Goal: Information Seeking & Learning: Understand process/instructions

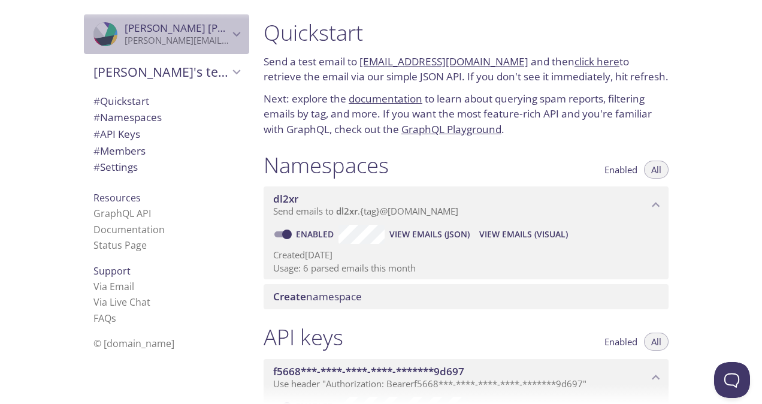
click at [229, 32] on icon "Ian McFadyen" at bounding box center [237, 34] width 16 height 16
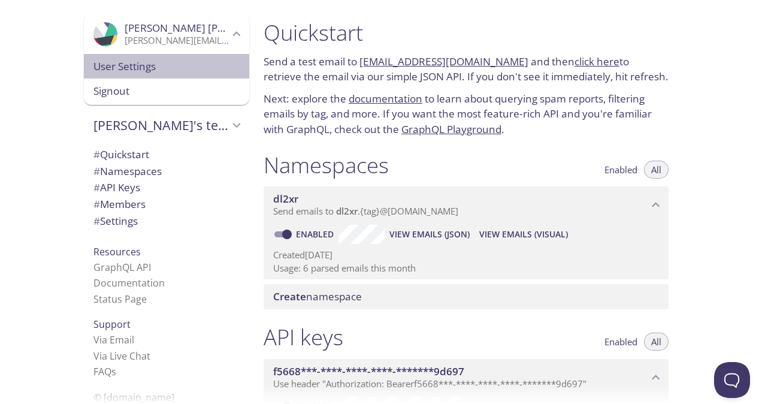
click at [147, 68] on span "User Settings" at bounding box center [166, 67] width 146 height 16
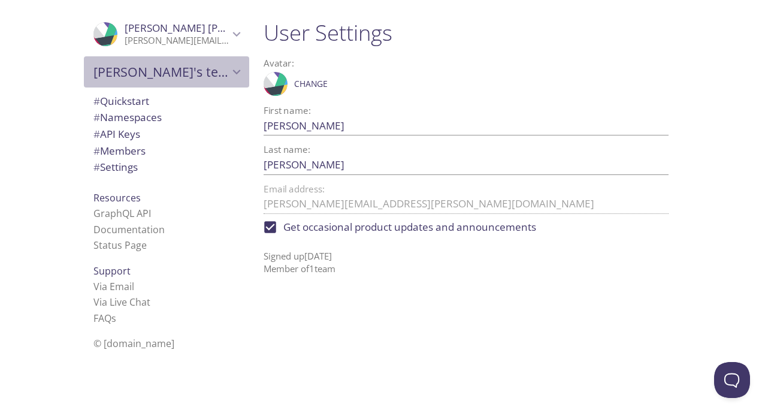
click at [138, 76] on span "[PERSON_NAME]'s team" at bounding box center [160, 71] width 135 height 17
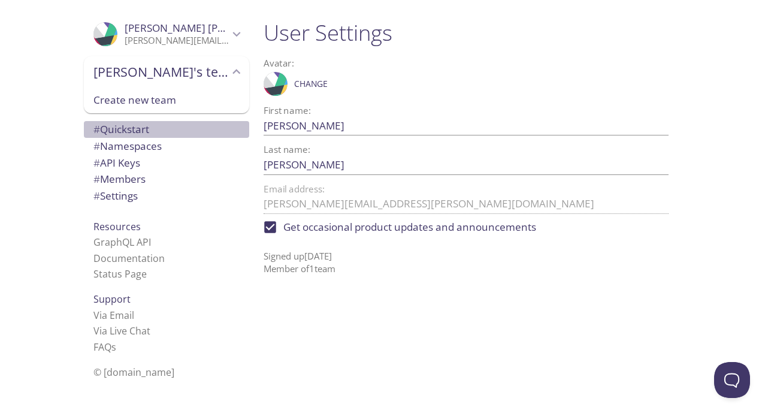
click at [148, 134] on span "# Quickstart" at bounding box center [166, 130] width 146 height 16
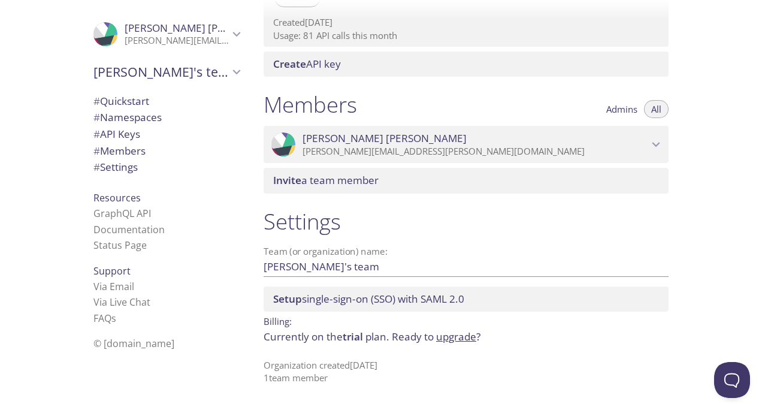
scroll to position [447, 0]
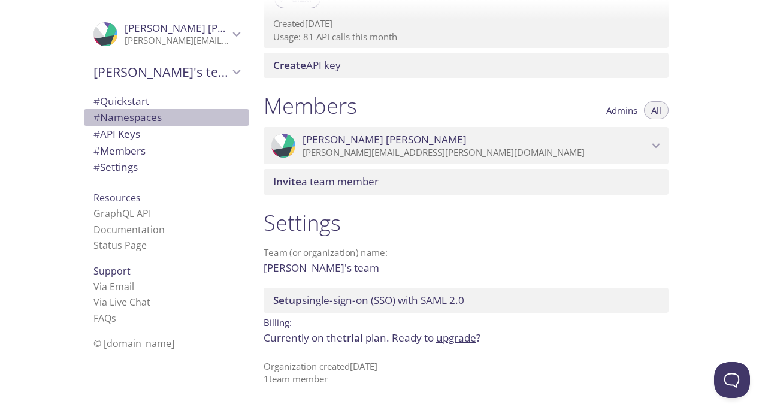
click at [142, 117] on span "# Namespaces" at bounding box center [127, 117] width 68 height 14
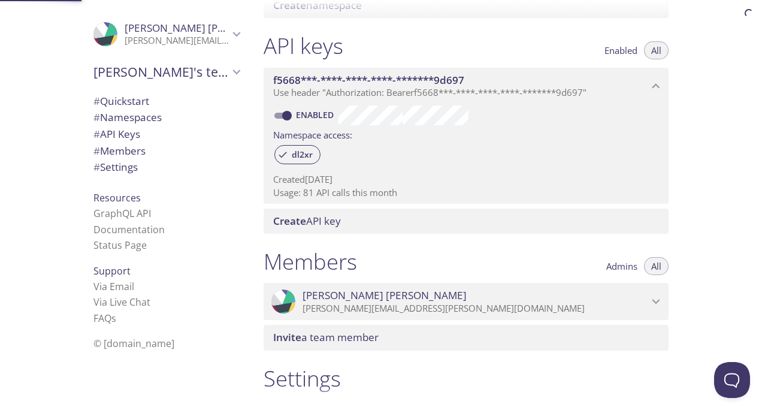
scroll to position [151, 0]
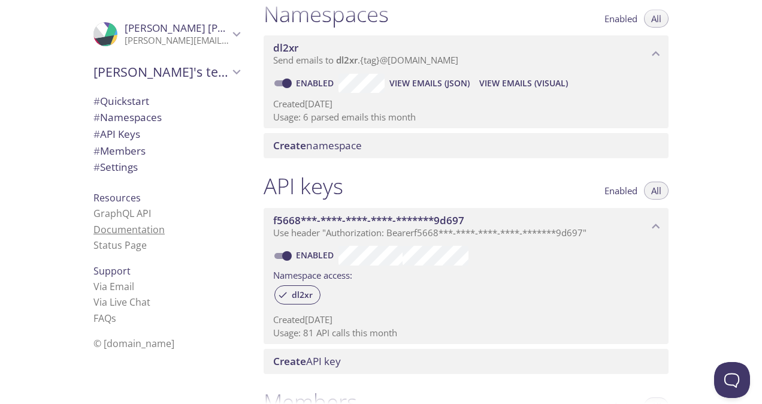
click at [134, 229] on link "Documentation" at bounding box center [128, 229] width 71 height 13
click at [128, 169] on span "# Settings" at bounding box center [115, 167] width 44 height 14
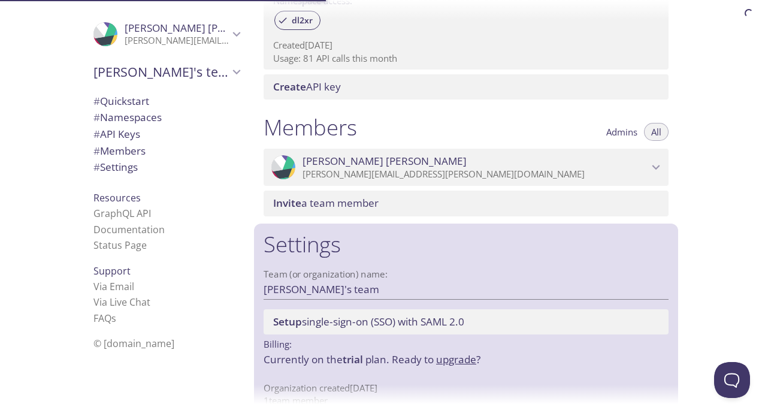
scroll to position [448, 0]
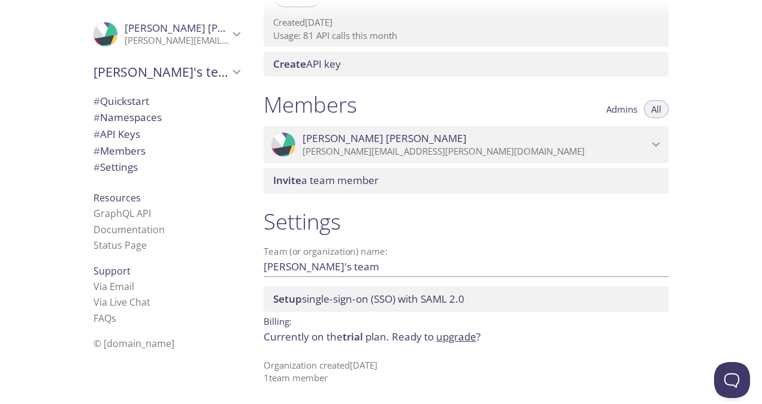
click at [121, 199] on span "Resources" at bounding box center [116, 197] width 47 height 13
click at [102, 200] on span "Resources" at bounding box center [116, 197] width 47 height 13
click at [112, 195] on span "Resources" at bounding box center [116, 197] width 47 height 13
click at [116, 247] on link "Status Page" at bounding box center [119, 244] width 53 height 13
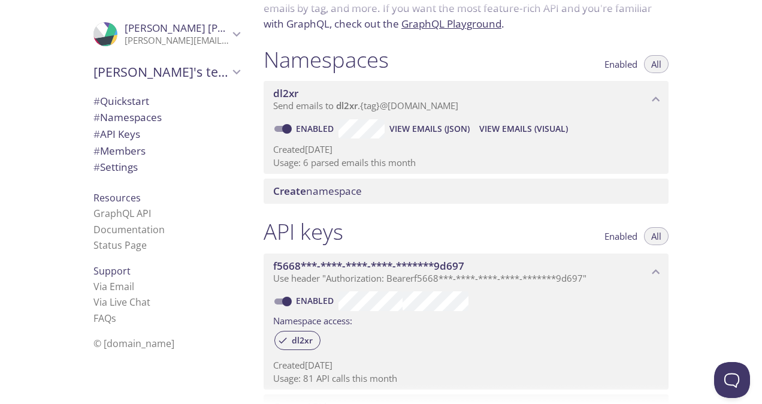
scroll to position [0, 0]
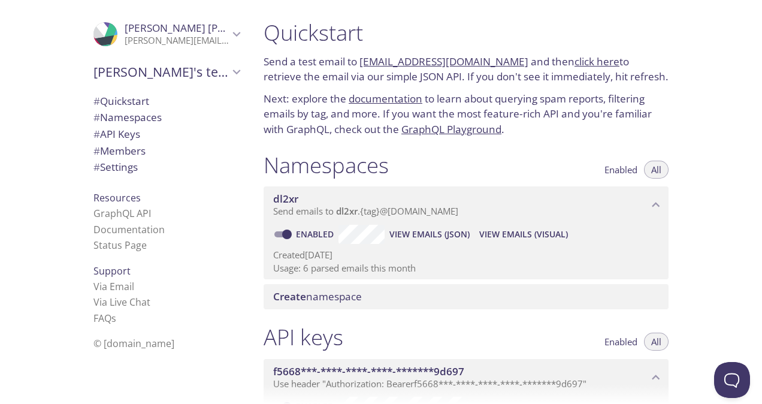
click at [454, 60] on link "[EMAIL_ADDRESS][DOMAIN_NAME]" at bounding box center [443, 61] width 169 height 14
click at [426, 63] on link "[EMAIL_ADDRESS][DOMAIN_NAME]" at bounding box center [443, 61] width 169 height 14
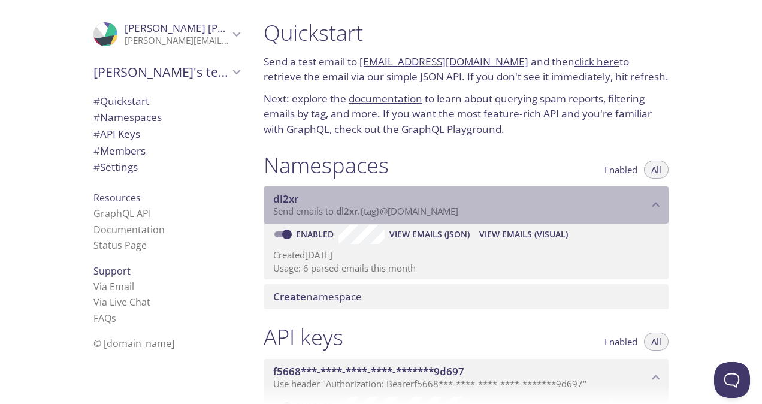
click at [427, 210] on span "Send emails to dl2xr . {tag} @[DOMAIN_NAME]" at bounding box center [365, 211] width 185 height 12
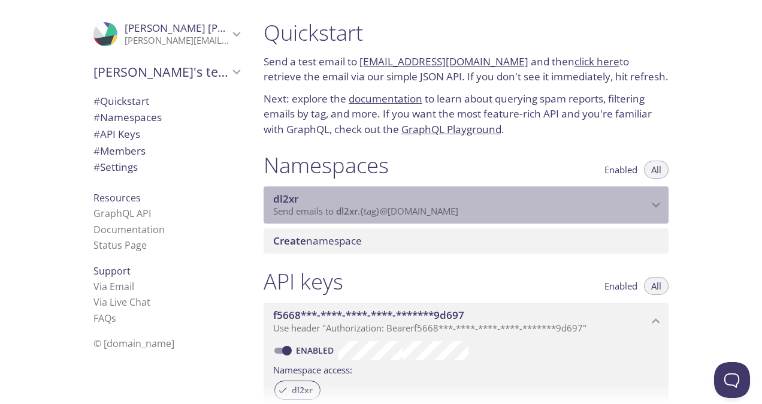
click at [427, 210] on span "Send emails to dl2xr . {tag} @[DOMAIN_NAME]" at bounding box center [365, 211] width 185 height 12
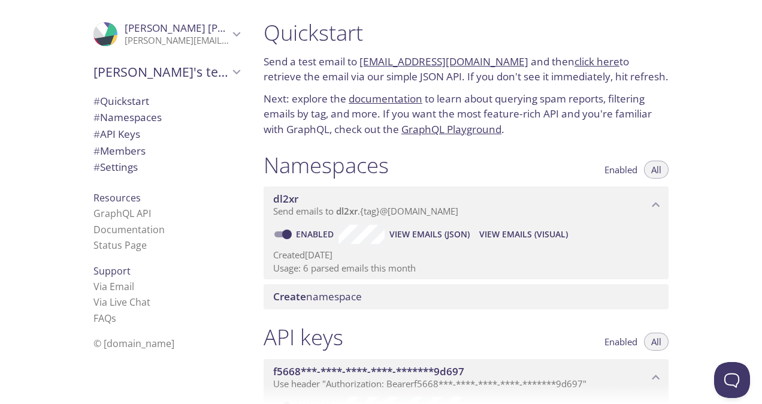
click at [384, 97] on link "documentation" at bounding box center [385, 99] width 74 height 14
click at [396, 96] on link "documentation" at bounding box center [385, 98] width 74 height 14
